Goal: Information Seeking & Learning: Find specific page/section

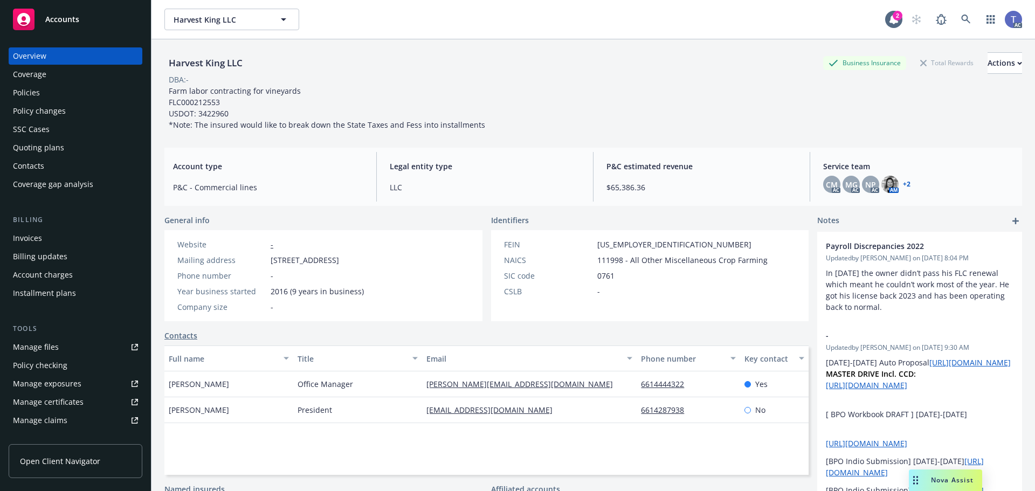
click at [486, 85] on div "DBA: -" at bounding box center [592, 79] width 857 height 11
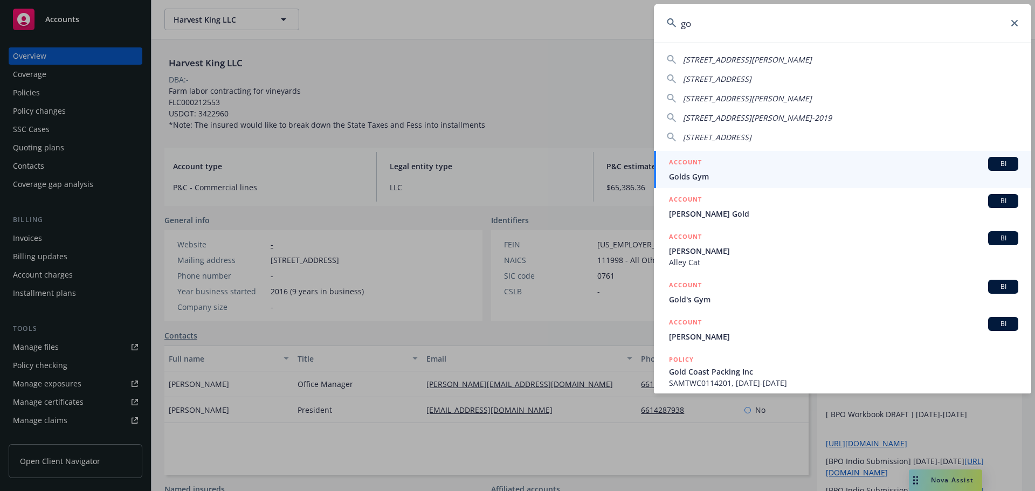
type input "g"
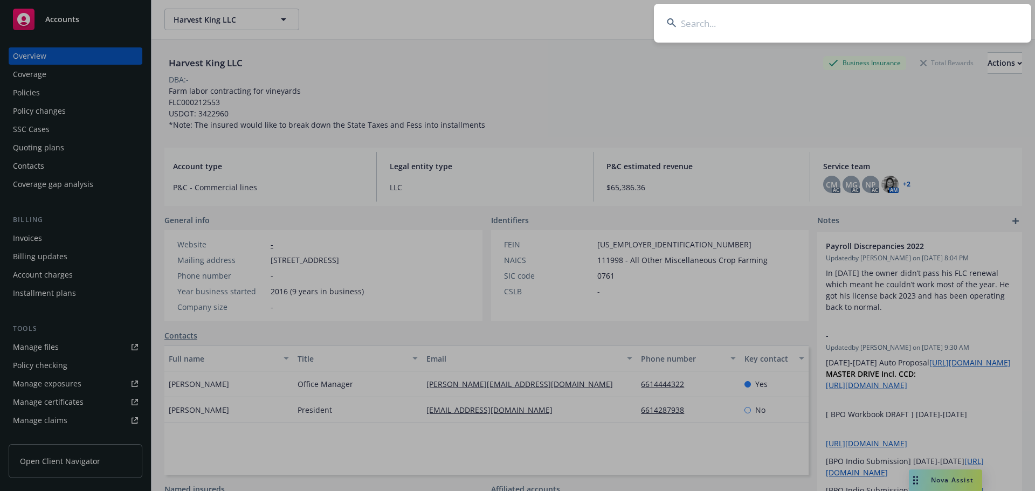
click at [717, 22] on input at bounding box center [842, 23] width 377 height 39
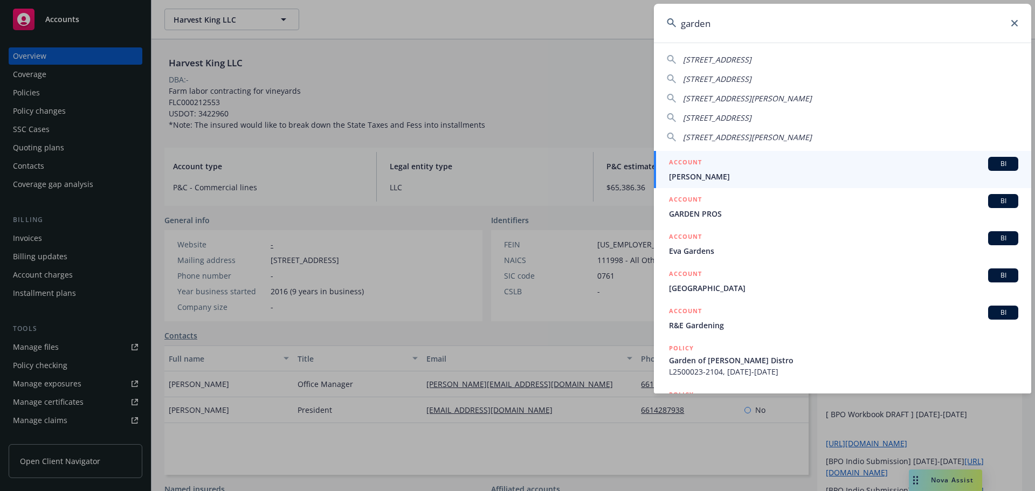
click at [812, 37] on input "garden" at bounding box center [842, 23] width 377 height 39
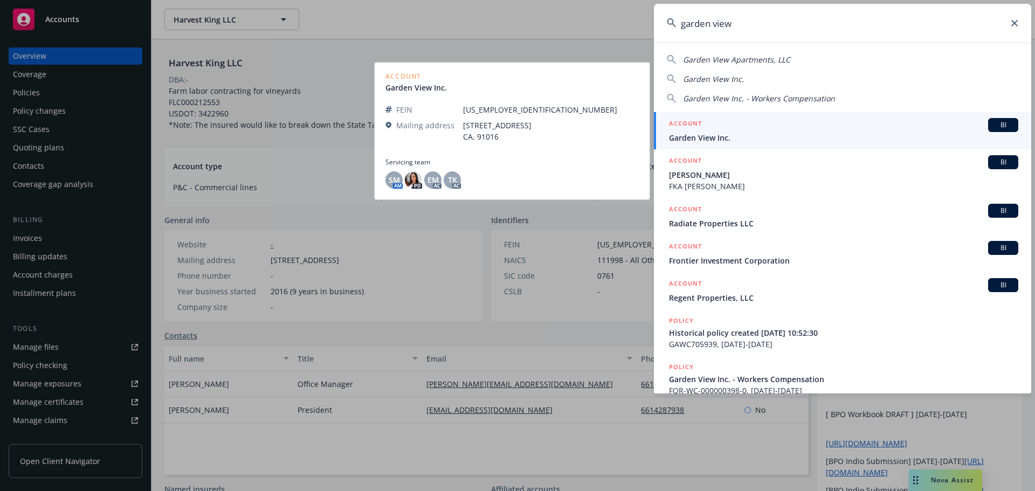
type input "garden view"
click at [769, 130] on div "ACCOUNT BI" at bounding box center [843, 125] width 349 height 14
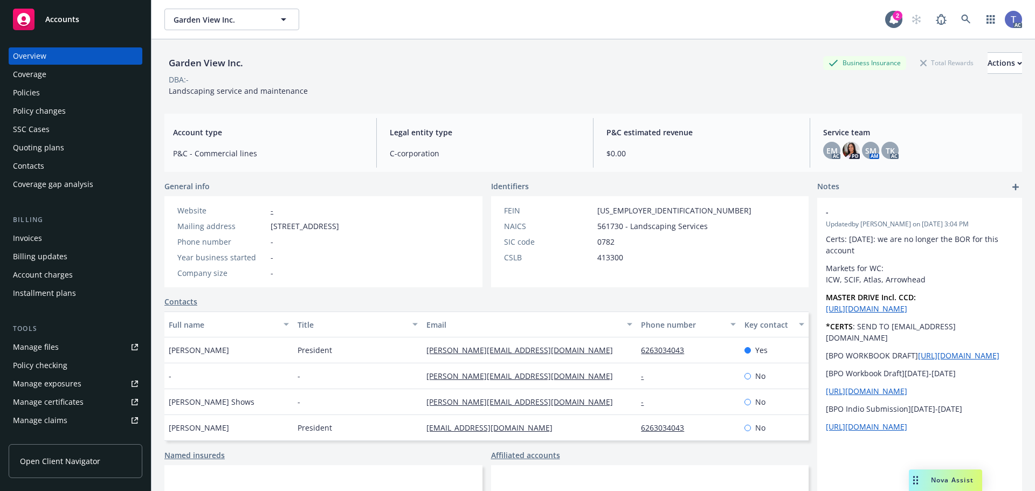
click at [26, 89] on div "Policies" at bounding box center [26, 92] width 27 height 17
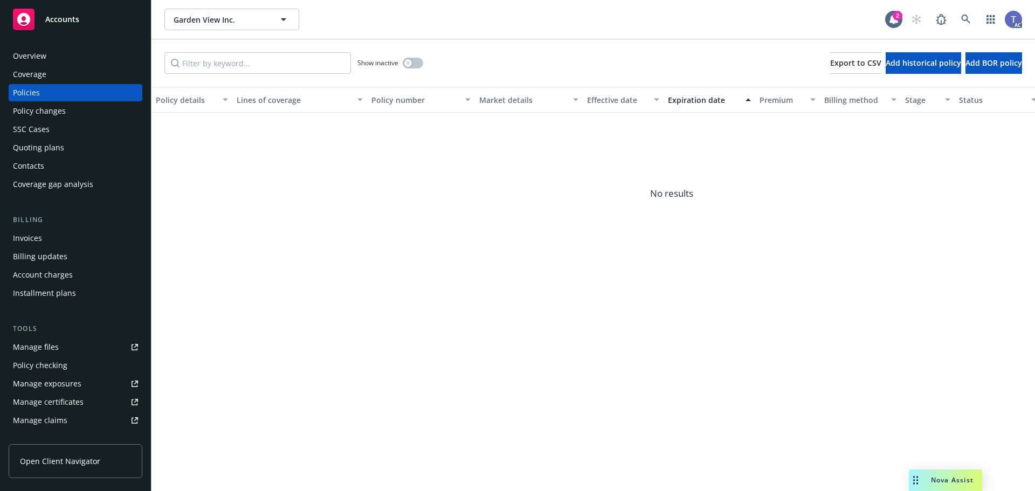
click at [33, 56] on div "Overview" at bounding box center [29, 55] width 33 height 17
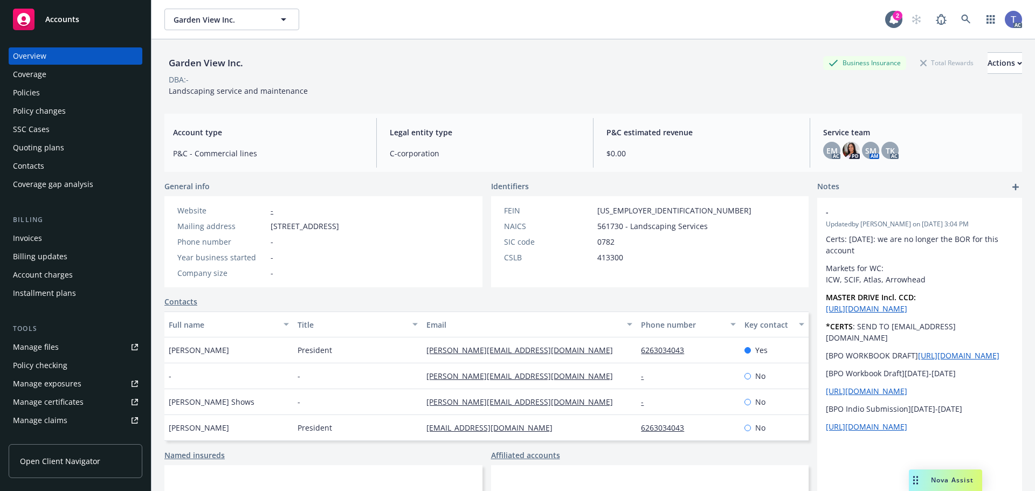
click at [659, 85] on div "Garden View Inc. Business Insurance Total Rewards Actions DBA: - Landscaping se…" at bounding box center [592, 74] width 857 height 44
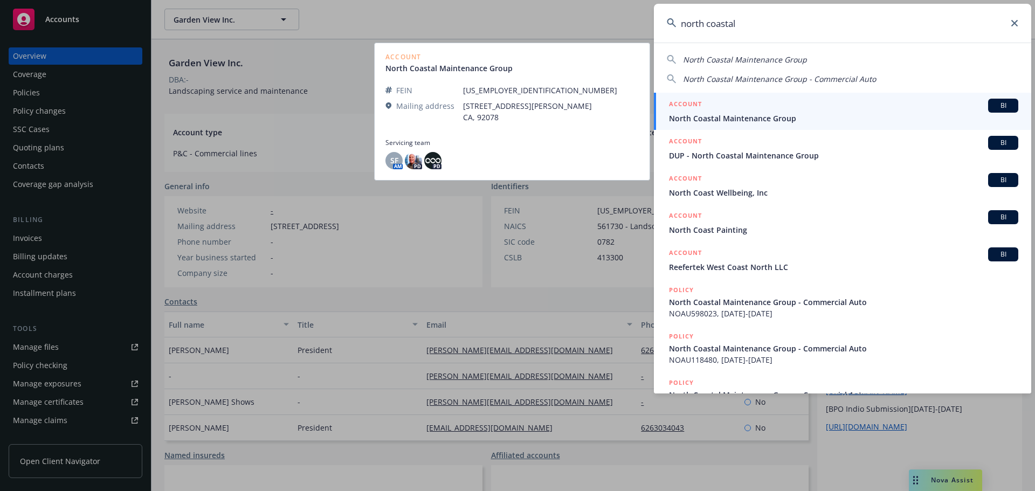
type input "north coastal"
click at [760, 113] on span "North Coastal Maintenance Group" at bounding box center [843, 118] width 349 height 11
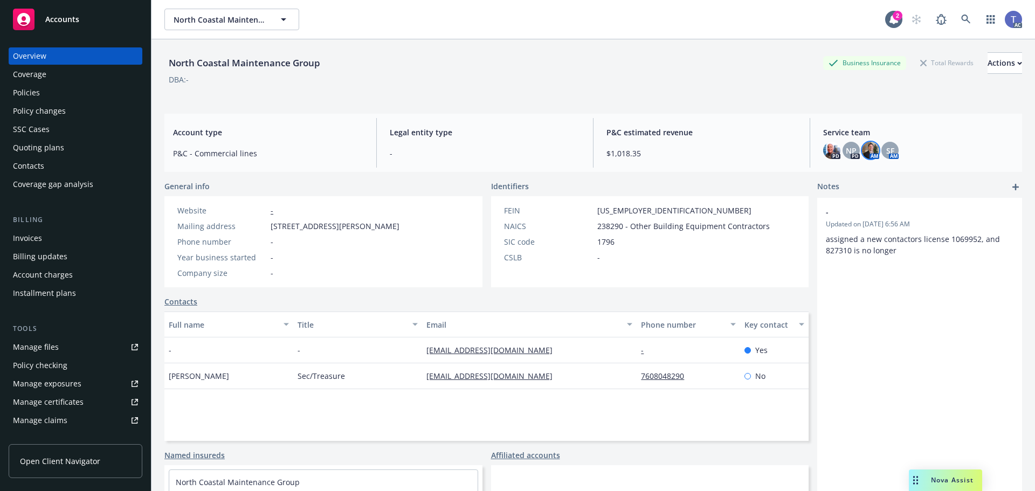
click at [866, 153] on img at bounding box center [870, 150] width 17 height 17
click at [886, 152] on span "SF" at bounding box center [890, 150] width 8 height 11
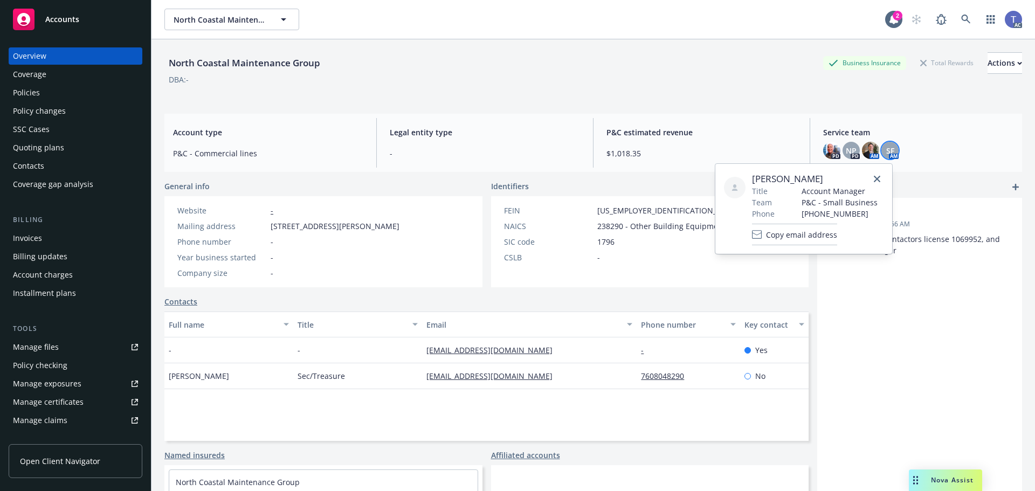
drag, startPoint x: 880, startPoint y: 177, endPoint x: 867, endPoint y: 171, distance: 14.9
click at [880, 177] on link "close" at bounding box center [876, 178] width 13 height 13
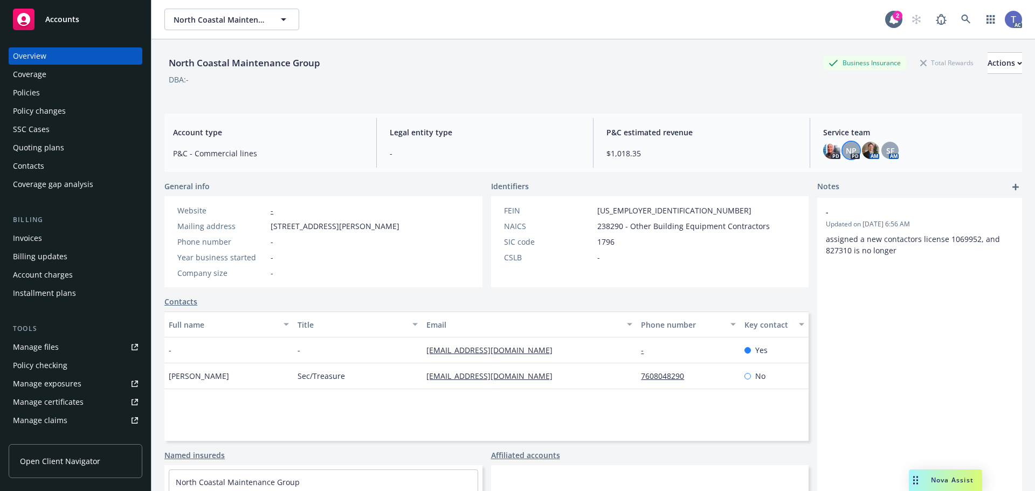
click at [847, 151] on span "NP" at bounding box center [850, 150] width 11 height 11
click at [844, 178] on link "close" at bounding box center [837, 178] width 13 height 13
click at [828, 157] on img at bounding box center [831, 150] width 17 height 17
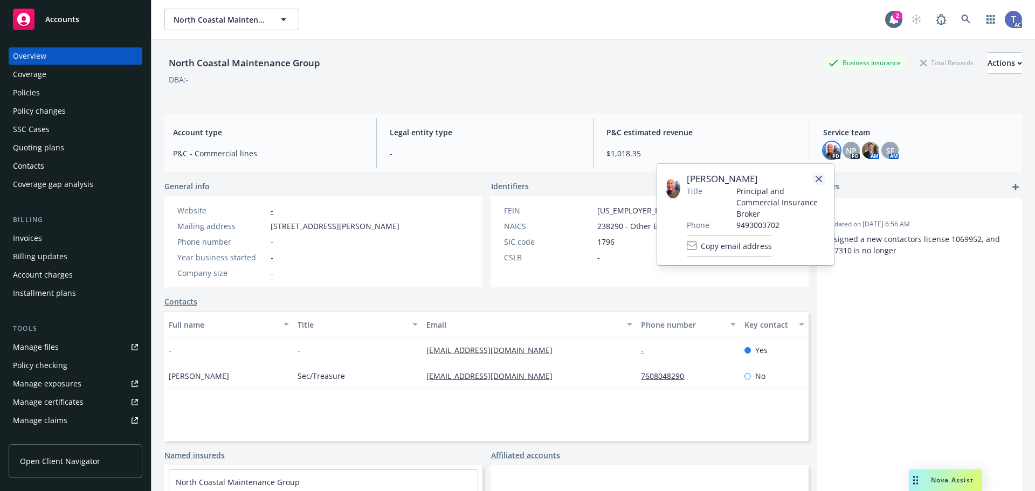
click at [822, 179] on link "close" at bounding box center [818, 178] width 13 height 13
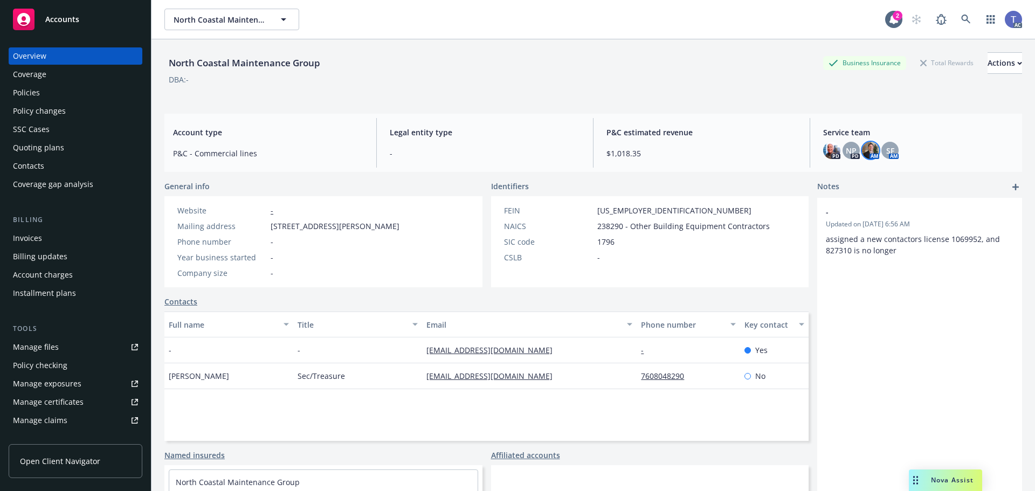
click at [864, 151] on img at bounding box center [870, 150] width 17 height 17
drag, startPoint x: 891, startPoint y: 159, endPoint x: 885, endPoint y: 152, distance: 9.1
click at [891, 159] on div "Service team PD NP PD AM SF AM" at bounding box center [917, 143] width 207 height 50
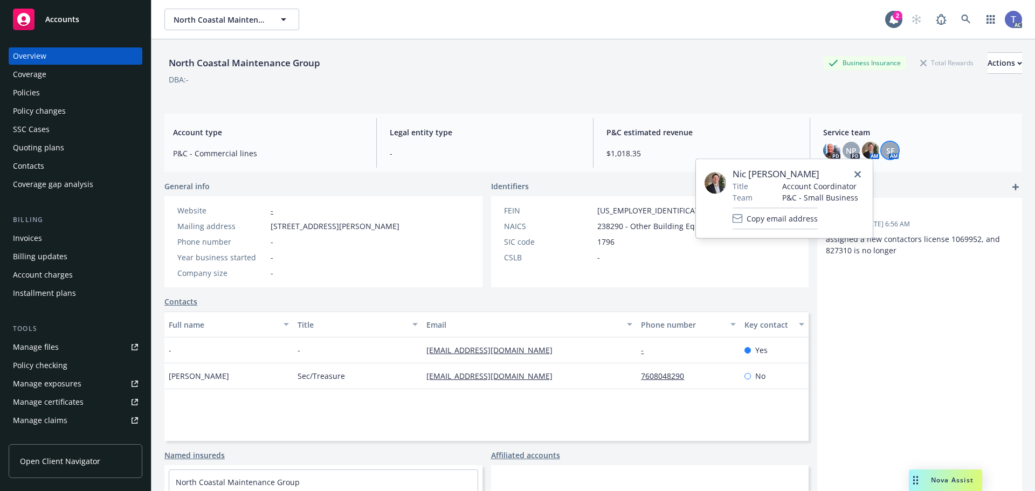
click at [886, 151] on span "SF" at bounding box center [890, 150] width 8 height 11
drag, startPoint x: 715, startPoint y: 82, endPoint x: 720, endPoint y: 80, distance: 6.5
click at [715, 82] on div "DBA: -" at bounding box center [592, 79] width 857 height 11
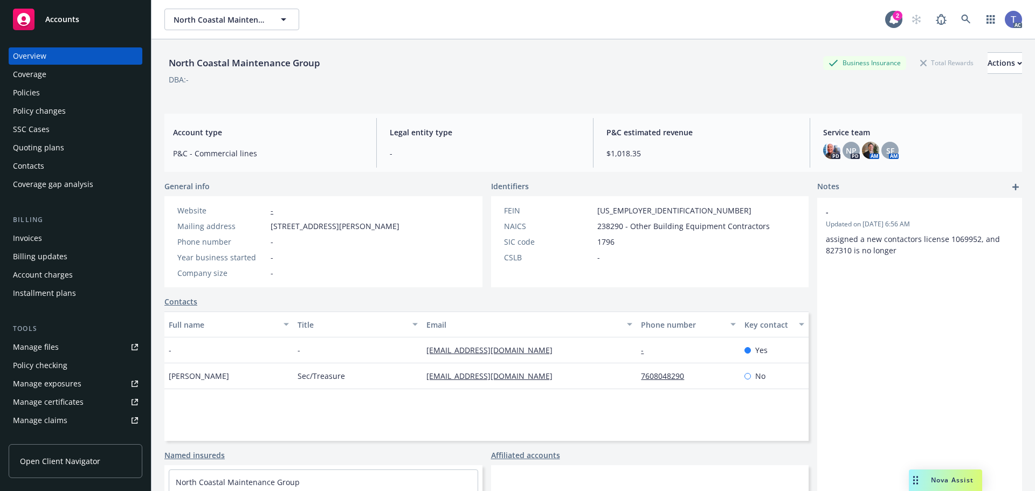
click at [669, 47] on div "North Coastal Maintenance Group Business Insurance Total Rewards Actions DBA: -" at bounding box center [592, 72] width 857 height 66
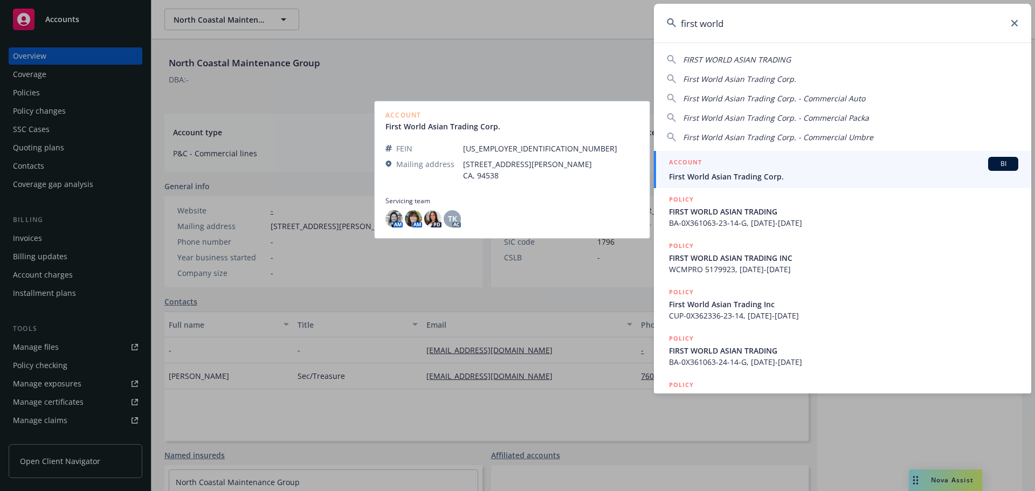
type input "first world"
click at [768, 173] on span "First World Asian Trading Corp." at bounding box center [843, 176] width 349 height 11
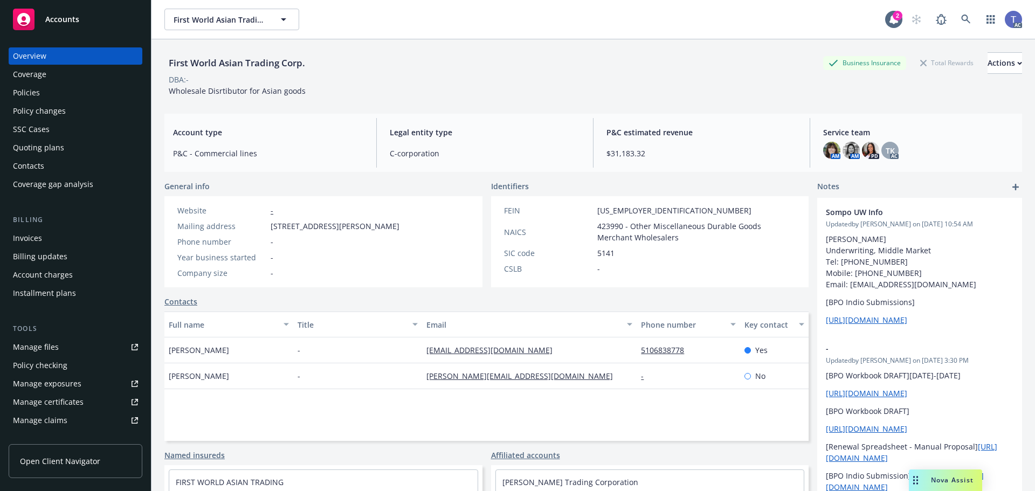
click at [635, 79] on div "DBA: -" at bounding box center [592, 79] width 857 height 11
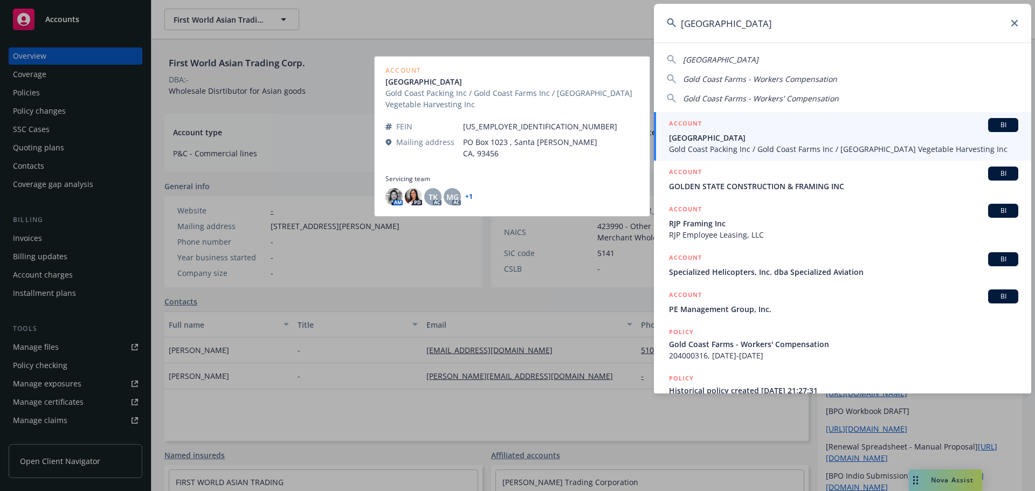
type input "[GEOGRAPHIC_DATA]"
click at [739, 134] on span "[GEOGRAPHIC_DATA]" at bounding box center [843, 137] width 349 height 11
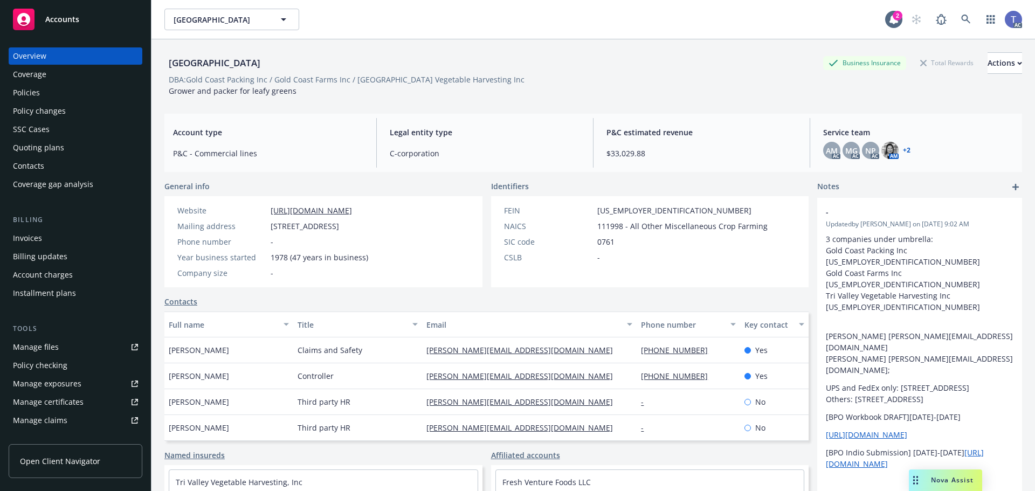
click at [29, 85] on div "Policies" at bounding box center [26, 92] width 27 height 17
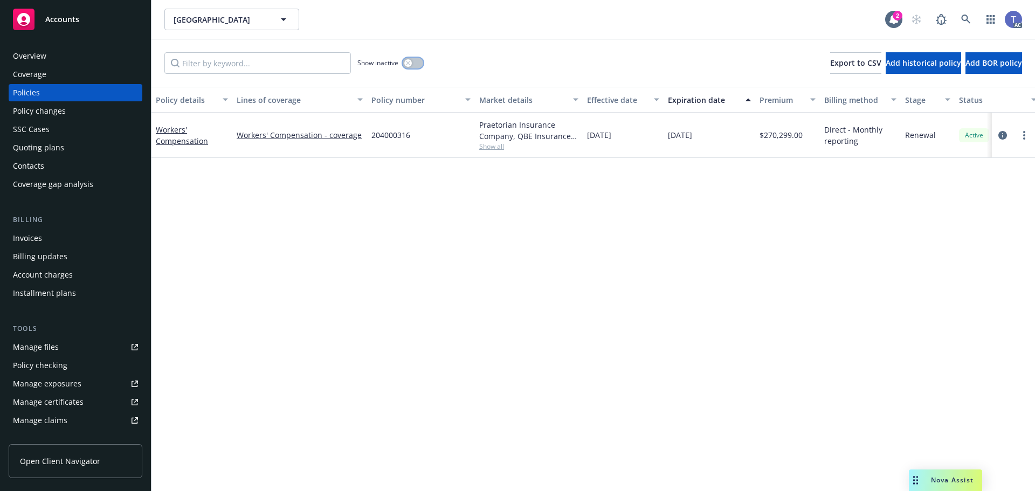
click at [410, 62] on icon "button" at bounding box center [408, 63] width 4 height 4
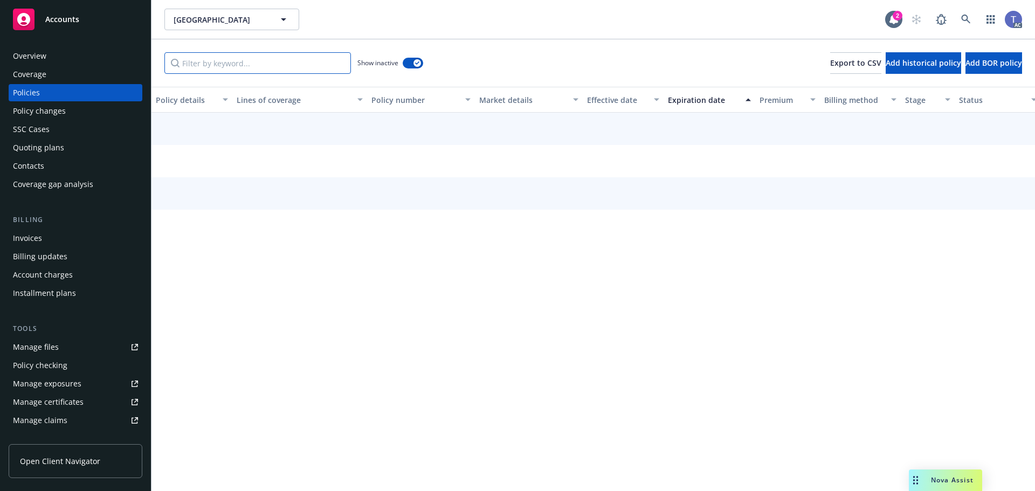
drag, startPoint x: 308, startPoint y: 63, endPoint x: 317, endPoint y: 46, distance: 19.3
click at [309, 58] on input "Filter by keyword..." at bounding box center [257, 63] width 186 height 22
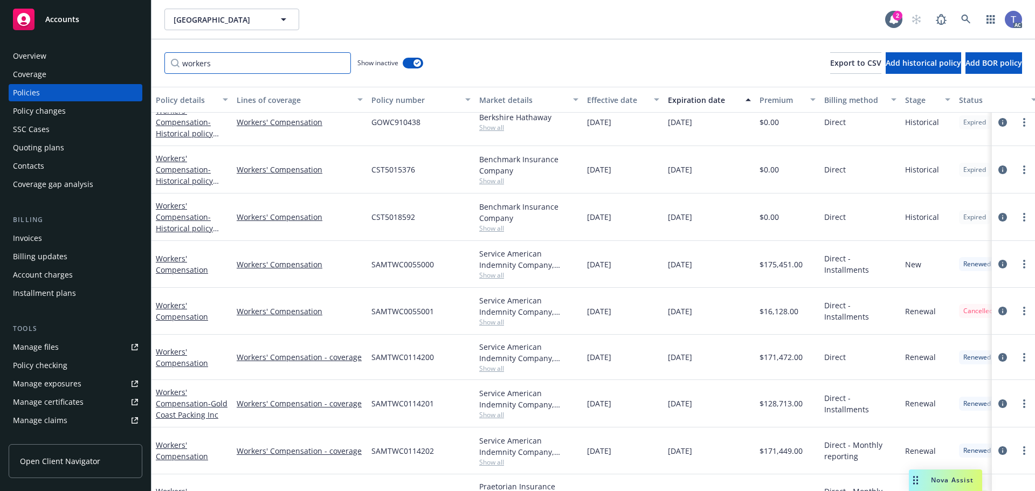
scroll to position [180, 0]
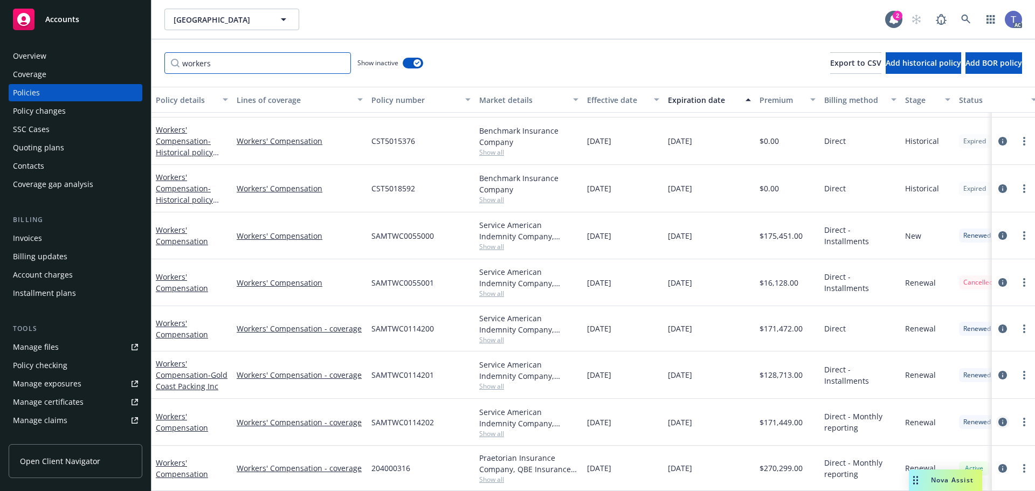
type input "workers"
click at [996, 415] on link "circleInformation" at bounding box center [1002, 421] width 13 height 13
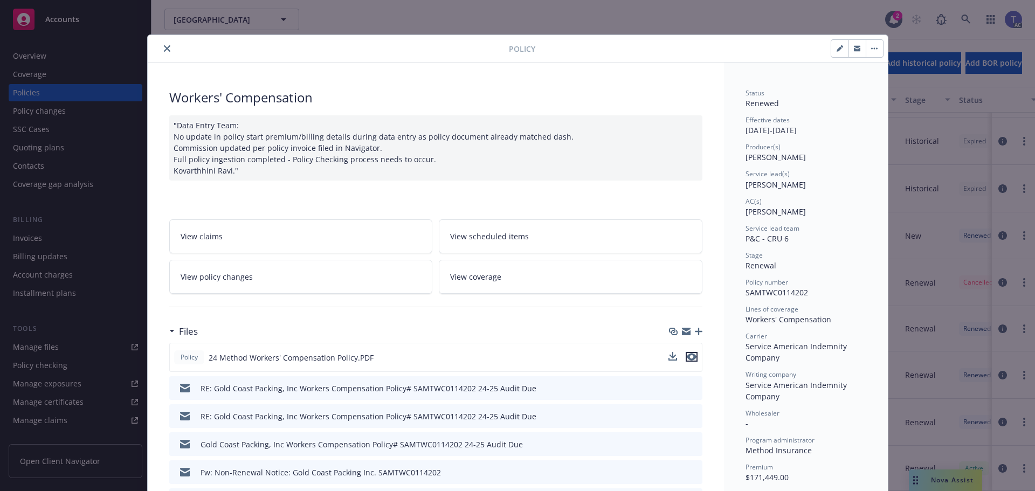
click at [686, 356] on icon "preview file" at bounding box center [691, 357] width 10 height 8
drag, startPoint x: 163, startPoint y: 46, endPoint x: 195, endPoint y: 44, distance: 31.3
click at [164, 46] on icon "close" at bounding box center [167, 48] width 6 height 6
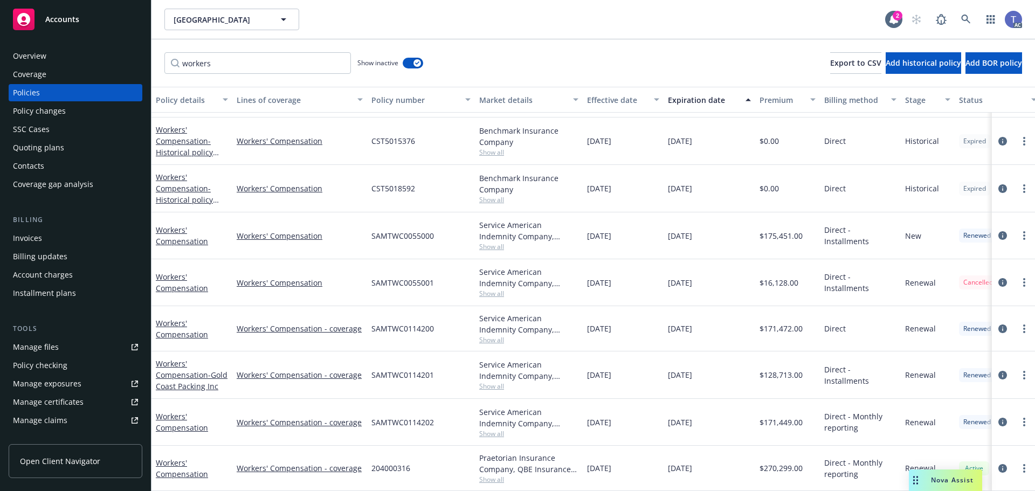
click at [524, 39] on div "[GEOGRAPHIC_DATA] [GEOGRAPHIC_DATA] 2 AC" at bounding box center [592, 19] width 883 height 39
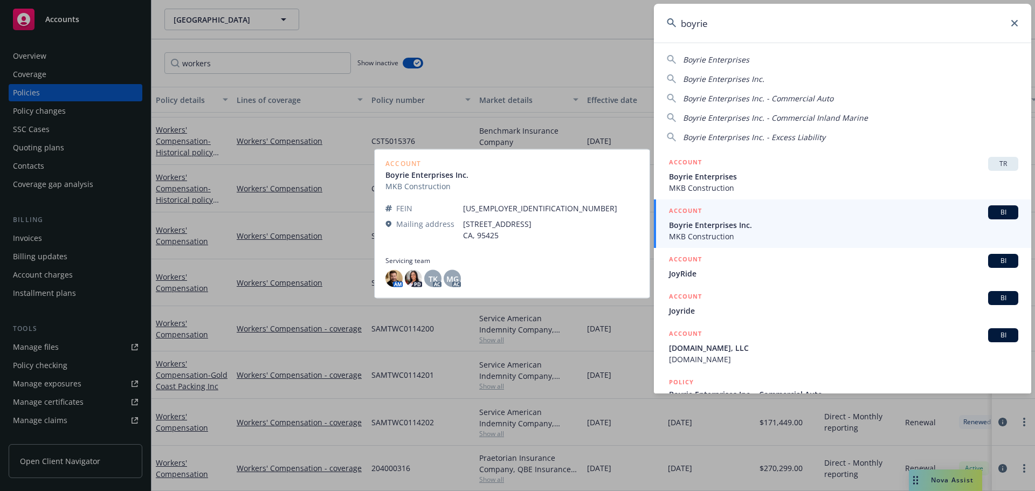
type input "boyrie"
click at [711, 232] on span "MKB Construction" at bounding box center [843, 236] width 349 height 11
